Goal: Transaction & Acquisition: Purchase product/service

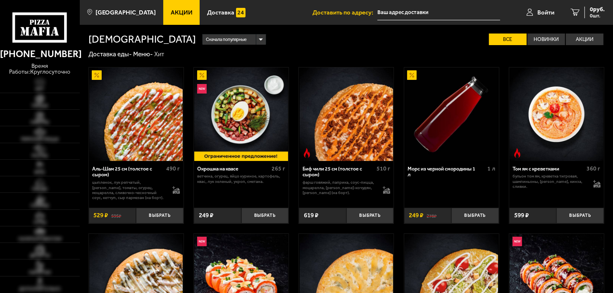
type input "[STREET_ADDRESS]"
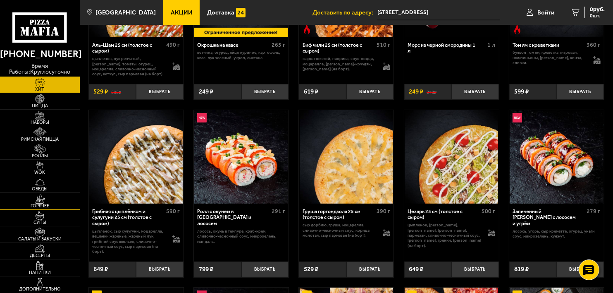
scroll to position [124, 0]
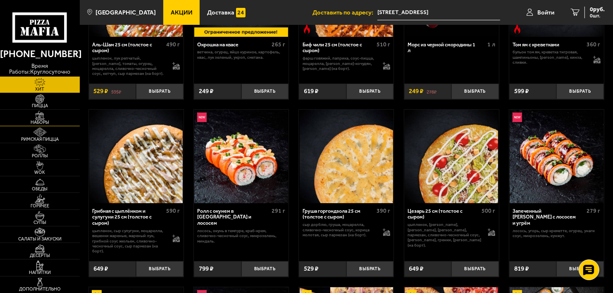
click at [43, 120] on span "Наборы" at bounding box center [40, 122] width 80 height 5
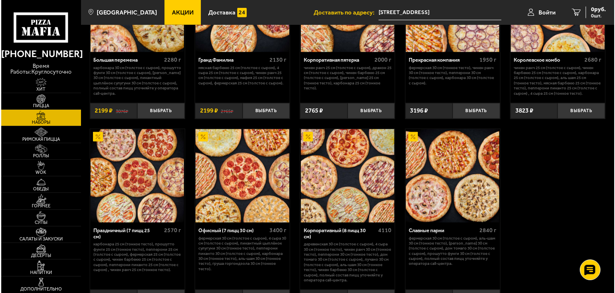
scroll to position [951, 0]
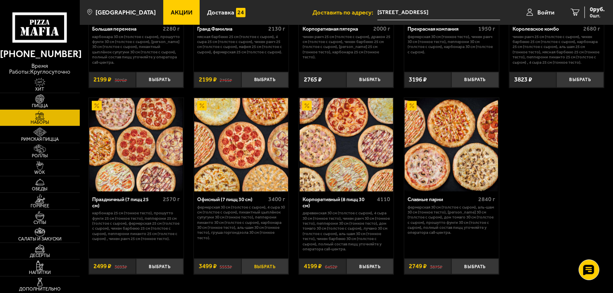
click at [269, 265] on button "Выбрать" at bounding box center [265, 266] width 48 height 16
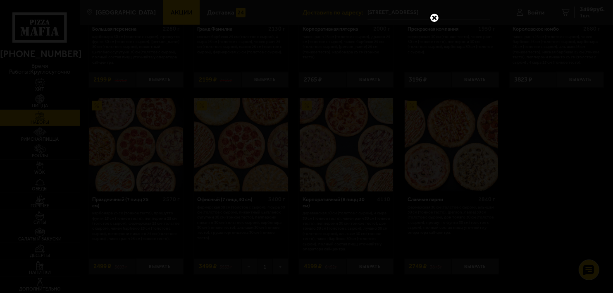
click at [539, 13] on div at bounding box center [306, 146] width 613 height 293
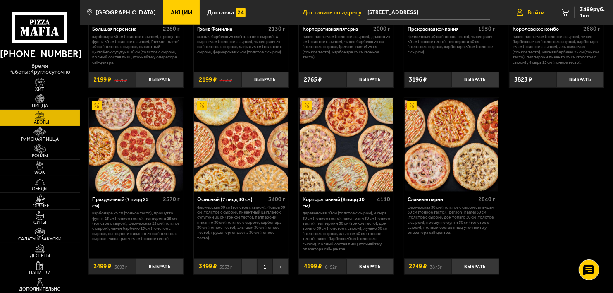
click at [536, 11] on span "Войти" at bounding box center [535, 13] width 17 height 6
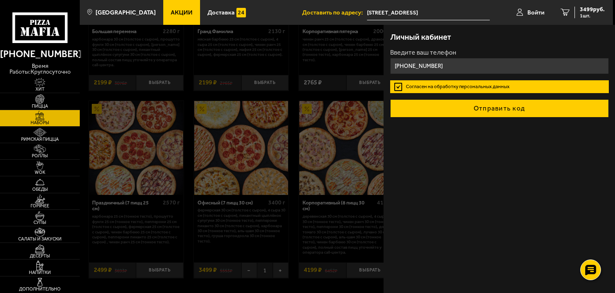
type input "[PHONE_NUMBER]"
click at [487, 109] on button "Отправить код" at bounding box center [499, 108] width 219 height 18
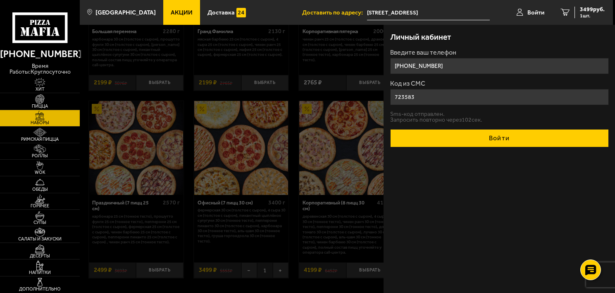
type input "723583"
click at [500, 139] on button "Войти" at bounding box center [499, 138] width 219 height 18
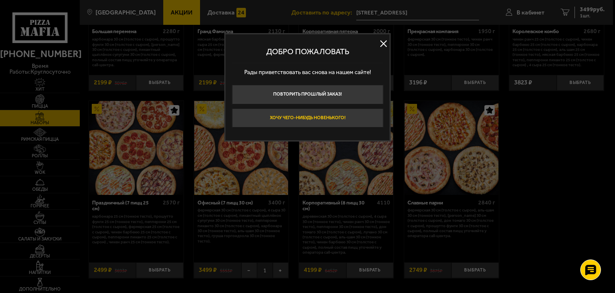
click at [342, 117] on button "Хочу чего-нибудь новенького!" at bounding box center [307, 117] width 151 height 19
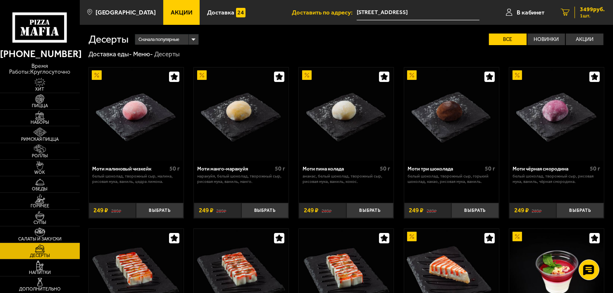
click at [597, 10] on span "3499 руб." at bounding box center [592, 10] width 25 height 6
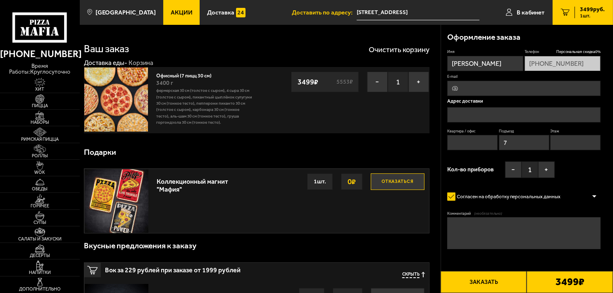
type input "[STREET_ADDRESS]"
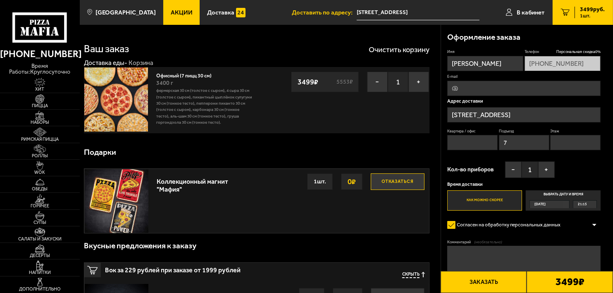
click at [551, 204] on div "[DATE]" at bounding box center [546, 203] width 33 height 7
click at [0, 0] on input "Выбрать дату и время [DATE] 21:15" at bounding box center [0, 0] width 0 height 0
click at [563, 208] on div "[DATE]" at bounding box center [546, 203] width 33 height 7
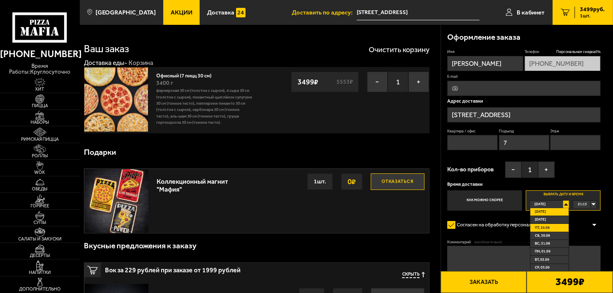
click at [560, 224] on li "пт, 29.08" at bounding box center [549, 228] width 38 height 8
click at [593, 203] on div "00:00" at bounding box center [584, 203] width 23 height 7
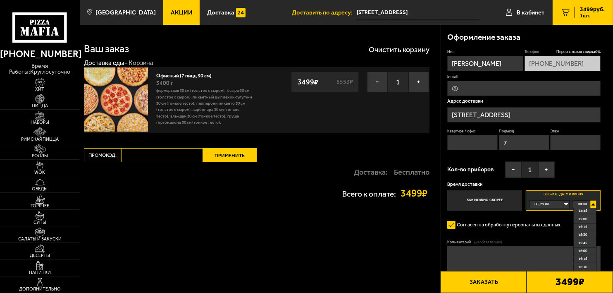
scroll to position [496, 0]
click at [581, 214] on span "15:30" at bounding box center [582, 209] width 9 height 7
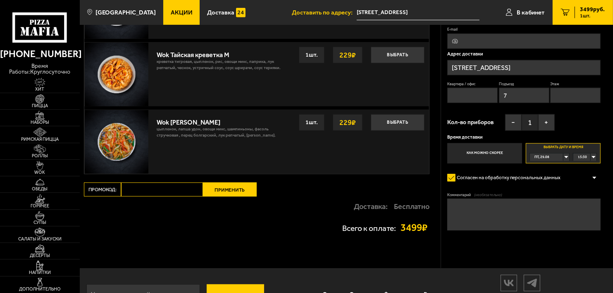
scroll to position [540, 0]
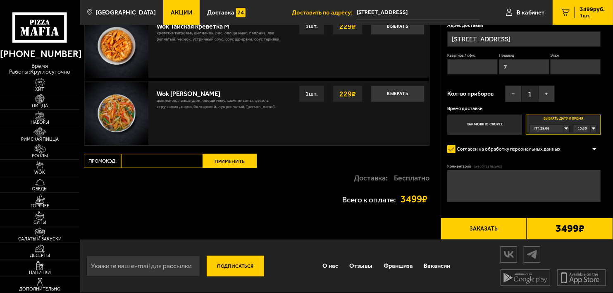
click at [506, 171] on textarea "Комментарий (необязательно)" at bounding box center [523, 186] width 153 height 32
type textarea "оплата по карте"
click at [504, 225] on button "Заказать" at bounding box center [484, 228] width 86 height 22
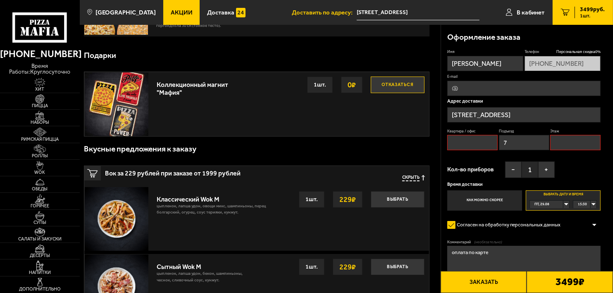
scroll to position [70, 0]
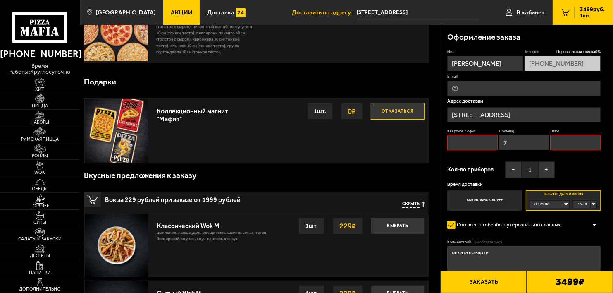
click at [481, 143] on input "Квартира / офис" at bounding box center [472, 142] width 50 height 15
type input "9"
click at [551, 141] on input "Этаж" at bounding box center [575, 142] width 50 height 15
type input "1"
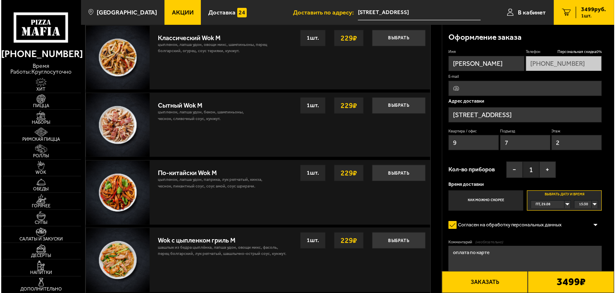
scroll to position [277, 0]
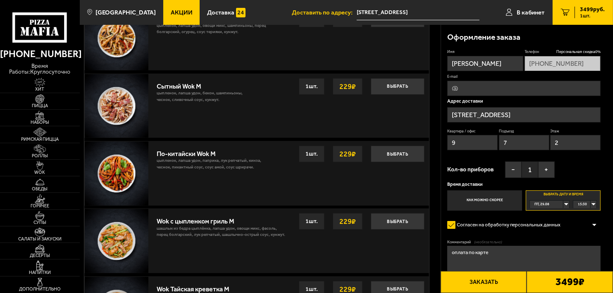
type input "2"
click at [521, 252] on textarea "оплата по карте" at bounding box center [523, 261] width 153 height 32
type textarea "оплата по карте"
click at [499, 283] on button "Заказать" at bounding box center [484, 282] width 86 height 22
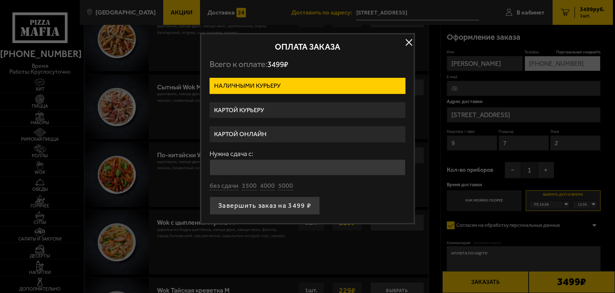
click at [286, 109] on label "Картой курьеру" at bounding box center [308, 110] width 196 height 16
click at [0, 0] on input "Картой курьеру" at bounding box center [0, 0] width 0 height 0
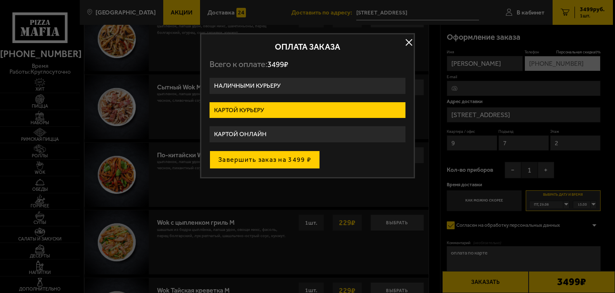
click at [286, 156] on button "Завершить заказ на 3499 ₽" at bounding box center [265, 159] width 110 height 18
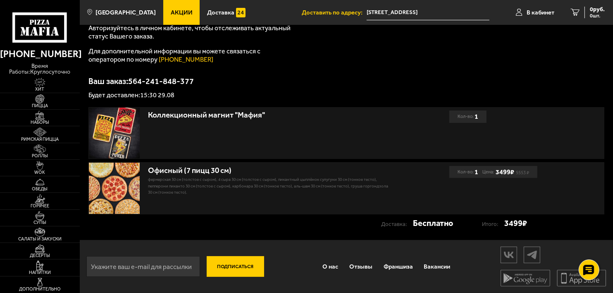
scroll to position [106, 0]
click at [129, 174] on img at bounding box center [114, 187] width 51 height 51
